Goal: Task Accomplishment & Management: Manage account settings

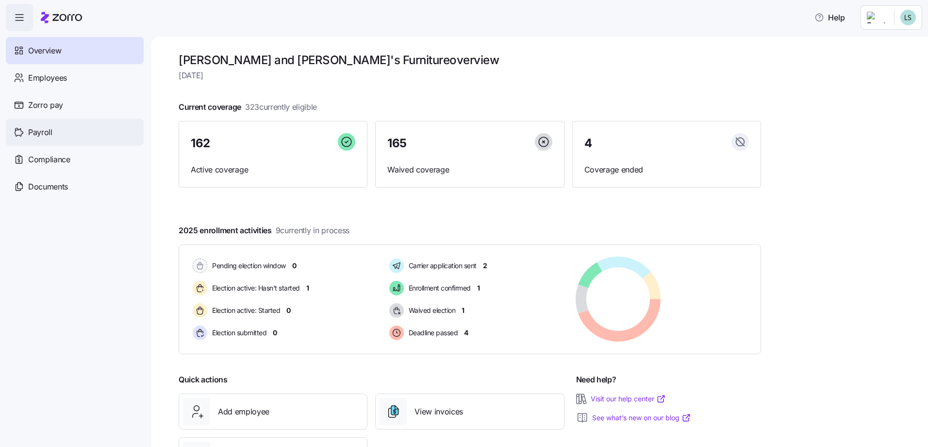
drag, startPoint x: 53, startPoint y: 127, endPoint x: 118, endPoint y: 131, distance: 65.2
click at [54, 128] on div "Payroll" at bounding box center [75, 131] width 138 height 27
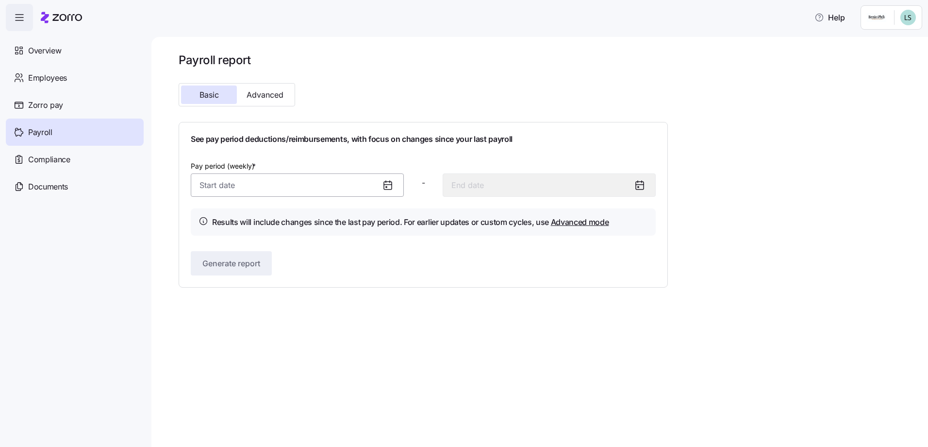
drag, startPoint x: 219, startPoint y: 191, endPoint x: 230, endPoint y: 193, distance: 11.3
click at [219, 190] on input "Pay period (weekly) *" at bounding box center [297, 184] width 213 height 23
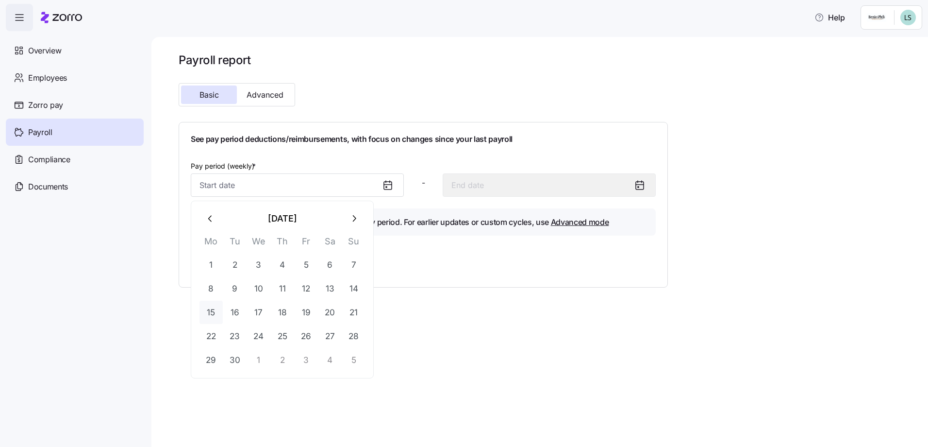
click at [209, 313] on button "15" at bounding box center [211, 311] width 23 height 23
type input "[DATE]"
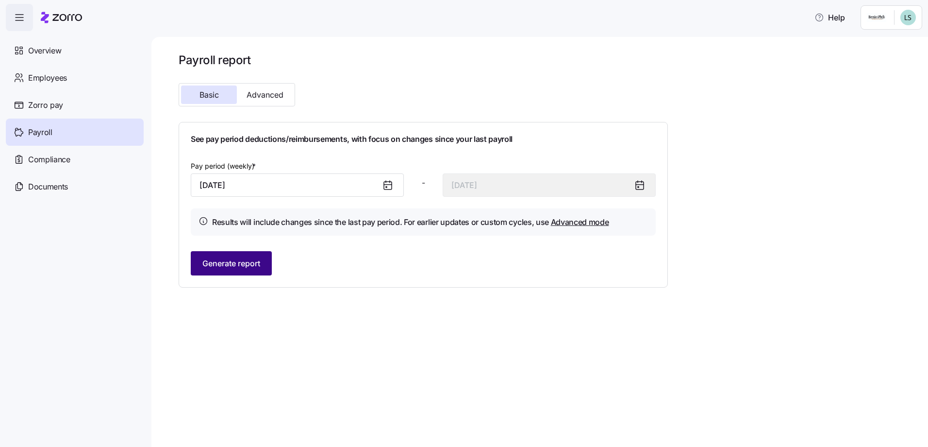
click at [236, 265] on span "Generate report" at bounding box center [231, 263] width 58 height 12
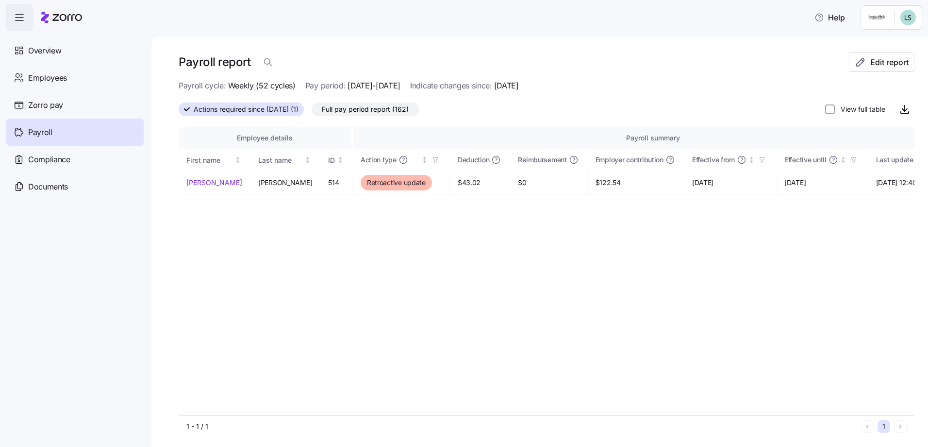
click at [267, 109] on span "Actions required since [DATE] (1)" at bounding box center [246, 109] width 105 height 13
click at [179, 112] on input "Actions required since [DATE] (1)" at bounding box center [179, 112] width 0 height 0
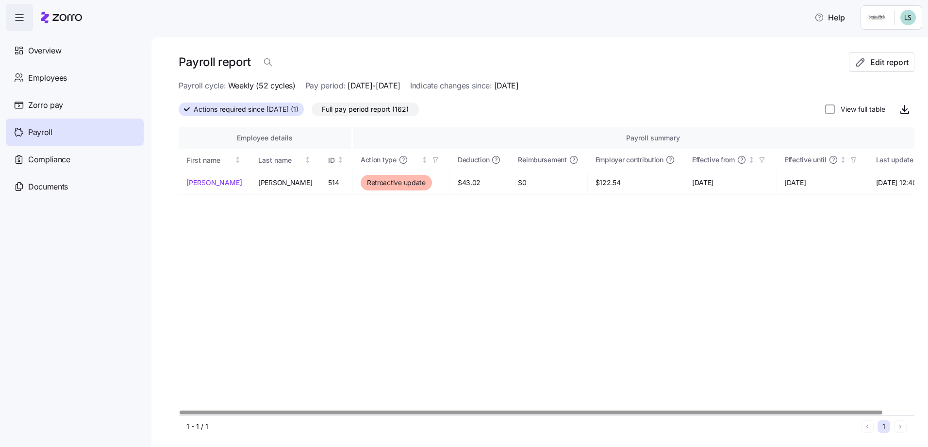
scroll to position [0, 25]
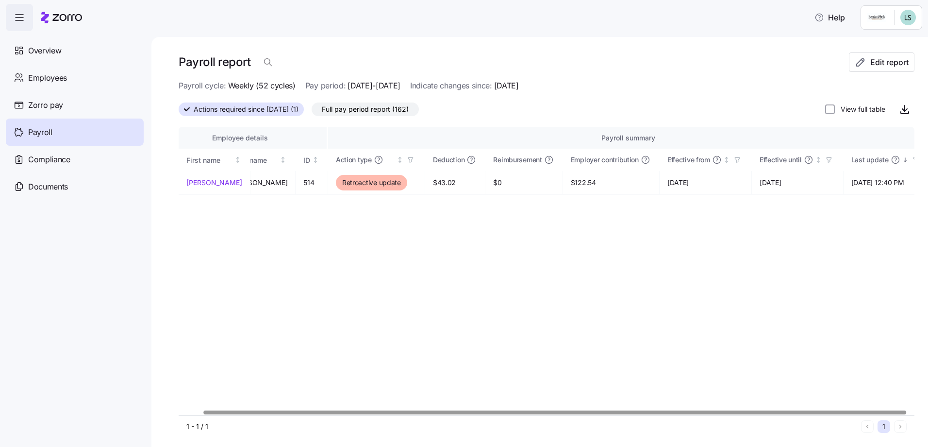
click at [915, 409] on div at bounding box center [547, 412] width 736 height 6
click at [907, 414] on div at bounding box center [555, 411] width 703 height 3
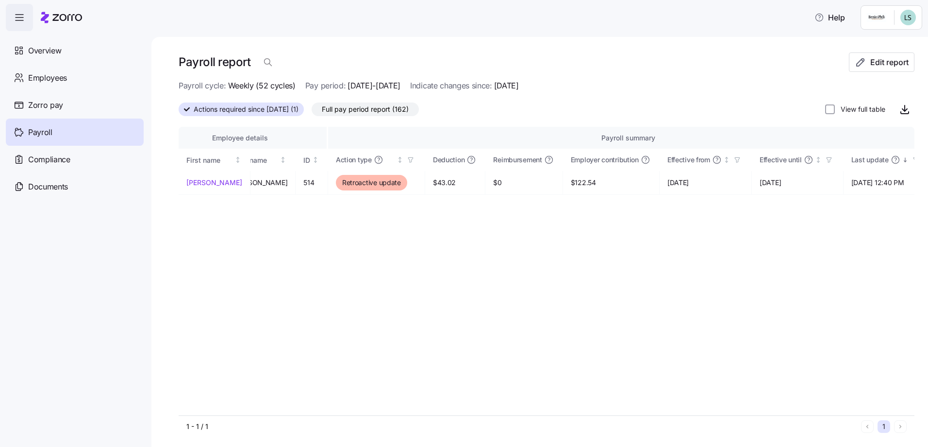
click at [910, 413] on div "Payroll report Edit report Payroll cycle: Weekly (52 cycles) Pay period: [DATE]…" at bounding box center [539, 242] width 777 height 410
click at [825, 109] on input "View full table" at bounding box center [830, 109] width 10 height 10
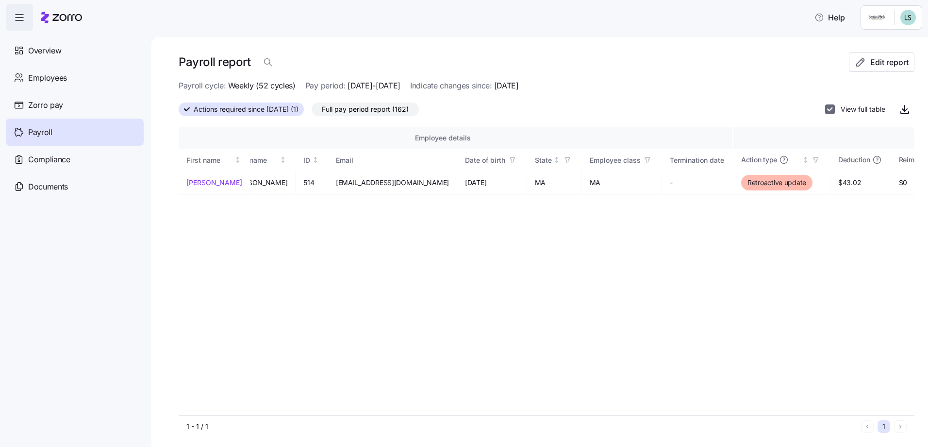
click at [825, 109] on input "View full table" at bounding box center [830, 109] width 10 height 10
checkbox input "false"
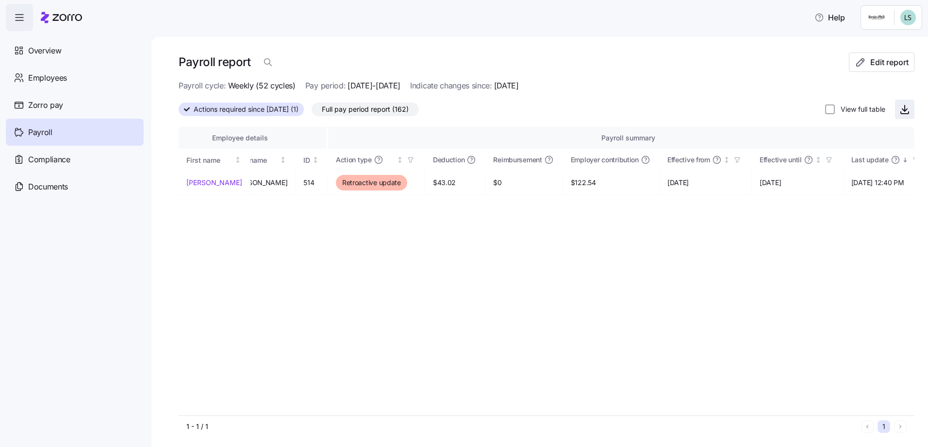
click at [899, 107] on icon "button" at bounding box center [905, 109] width 12 height 12
click at [46, 133] on span "Payroll" at bounding box center [40, 132] width 24 height 12
click at [364, 104] on span "Full pay period report (162)" at bounding box center [365, 109] width 87 height 13
click at [312, 112] on input "Full pay period report (162)" at bounding box center [312, 112] width 0 height 0
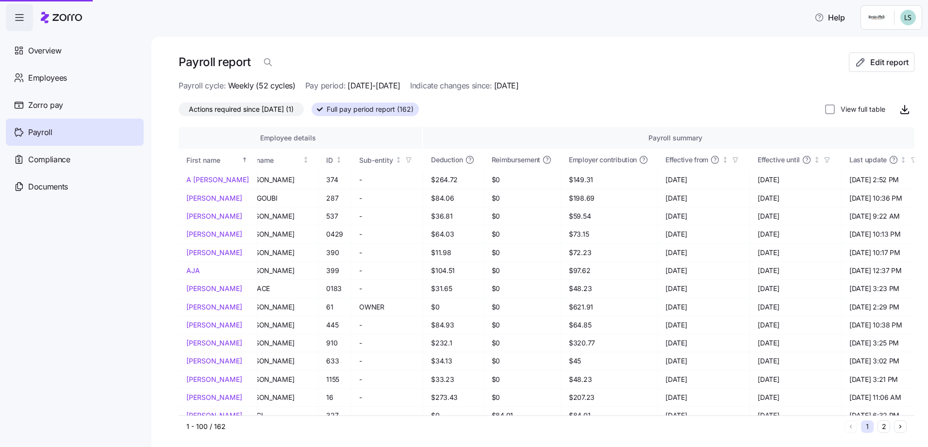
click at [364, 110] on span "Full pay period report (162)" at bounding box center [370, 109] width 87 height 13
click at [312, 112] on input "Full pay period report (162)" at bounding box center [312, 112] width 0 height 0
click at [900, 108] on icon "button" at bounding box center [905, 109] width 12 height 12
click at [59, 75] on span "Employees" at bounding box center [47, 78] width 39 height 12
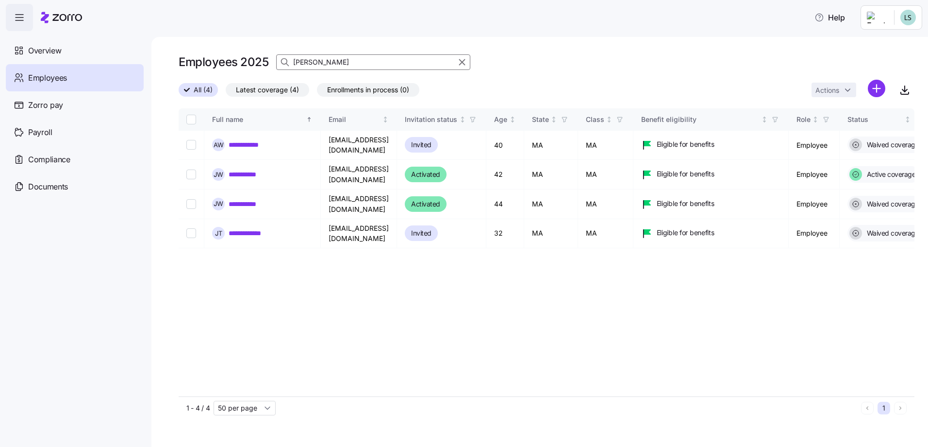
click at [323, 60] on input "walsh" at bounding box center [373, 62] width 194 height 16
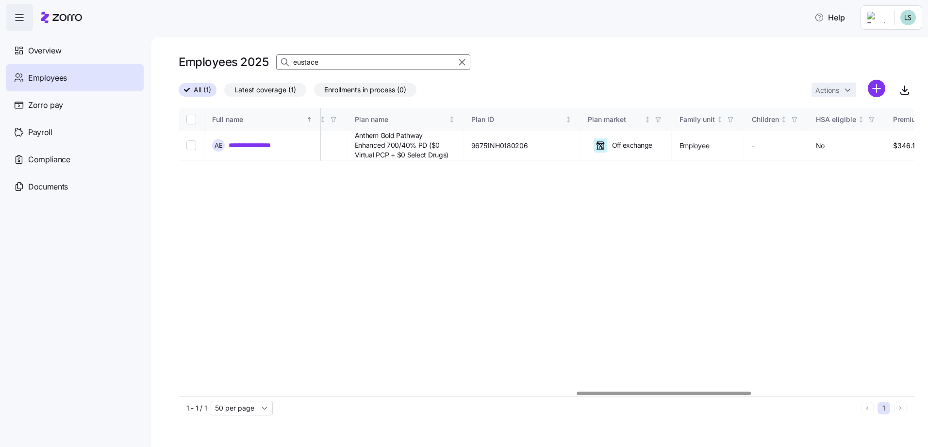
scroll to position [0, 1713]
click at [754, 394] on div at bounding box center [672, 392] width 174 height 3
type input "eustace"
click at [265, 147] on link "**********" at bounding box center [265, 145] width 73 height 10
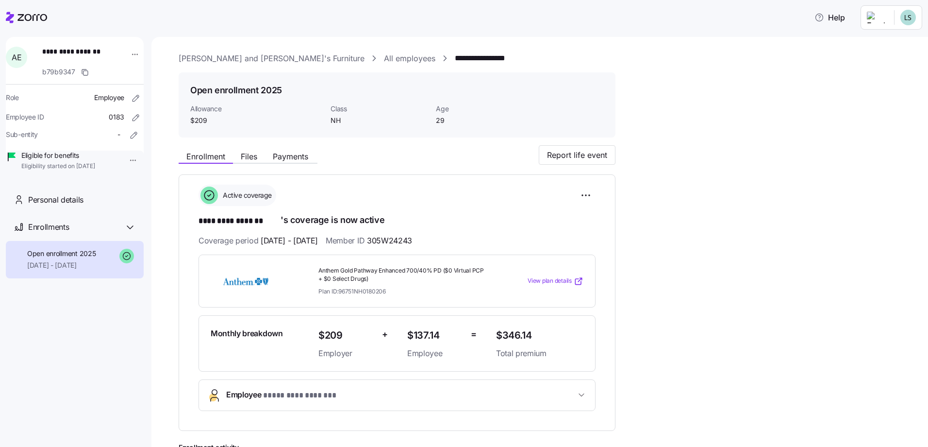
drag, startPoint x: 330, startPoint y: 60, endPoint x: 335, endPoint y: 62, distance: 5.9
click at [384, 60] on link "All employees" at bounding box center [409, 58] width 51 height 12
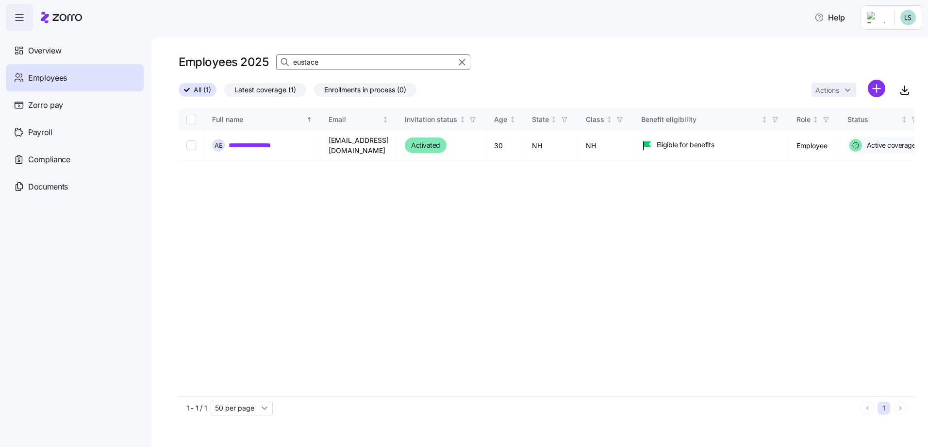
click at [340, 59] on input "eustace" at bounding box center [373, 62] width 194 height 16
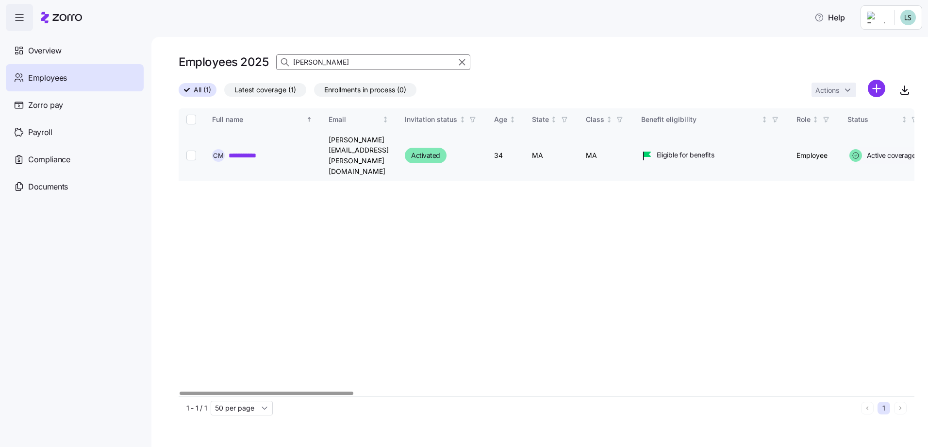
type input "colin"
click at [247, 150] on link "**********" at bounding box center [253, 155] width 48 height 10
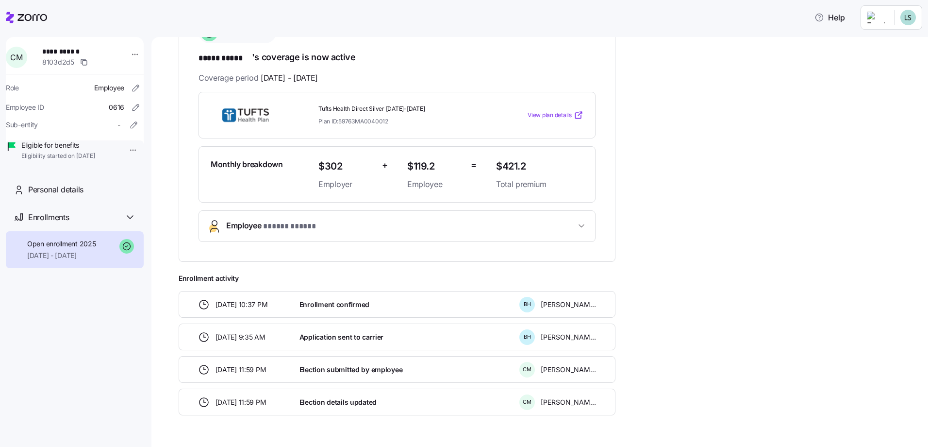
scroll to position [140, 0]
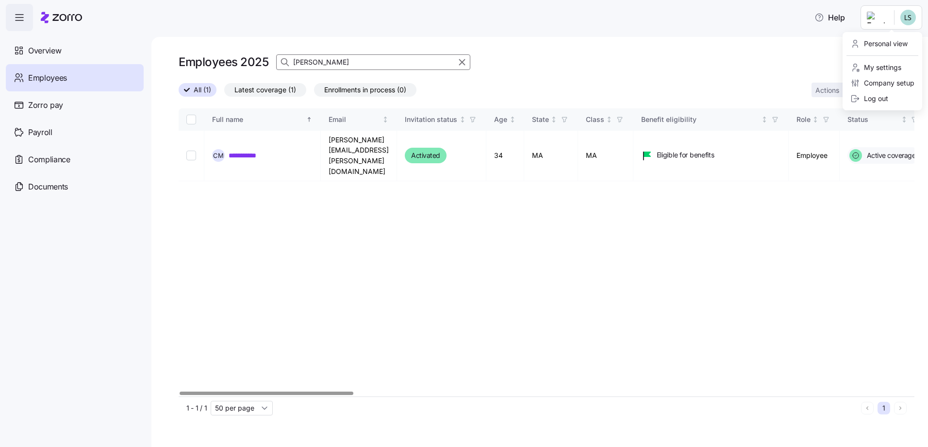
click at [881, 15] on html "**********" at bounding box center [464, 220] width 928 height 441
click at [879, 99] on div "Log out" at bounding box center [869, 98] width 38 height 11
